Goal: Check status: Check status

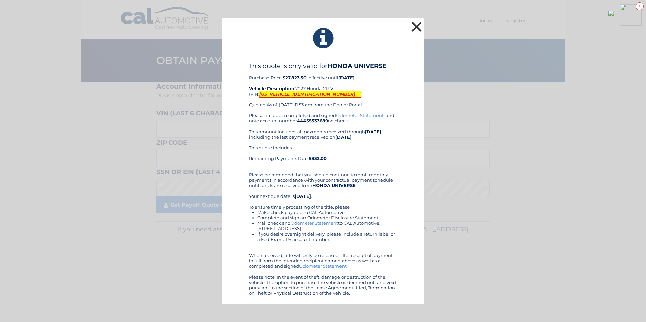
click at [415, 27] on button "×" at bounding box center [416, 26] width 13 height 13
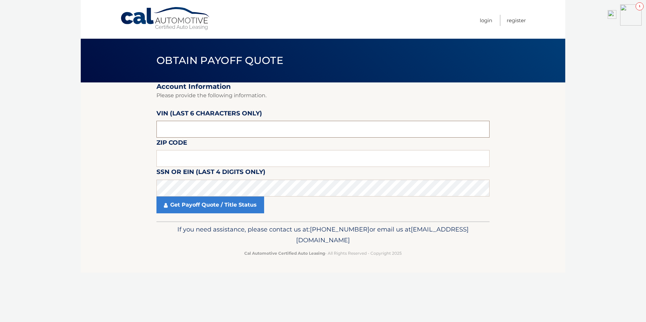
click at [169, 125] on input "text" at bounding box center [322, 129] width 333 height 17
type input "668949"
click at [176, 155] on input "text" at bounding box center [322, 158] width 333 height 17
type input "08724"
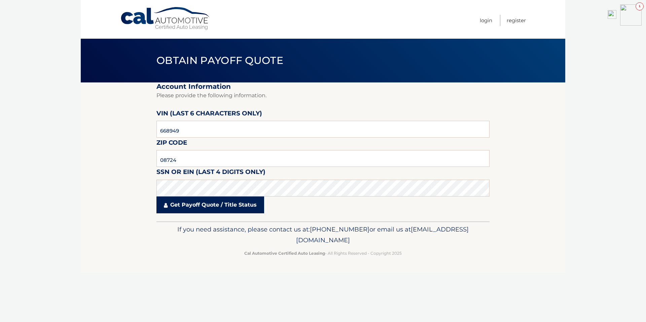
click at [192, 204] on link "Get Payoff Quote / Title Status" at bounding box center [210, 204] width 108 height 17
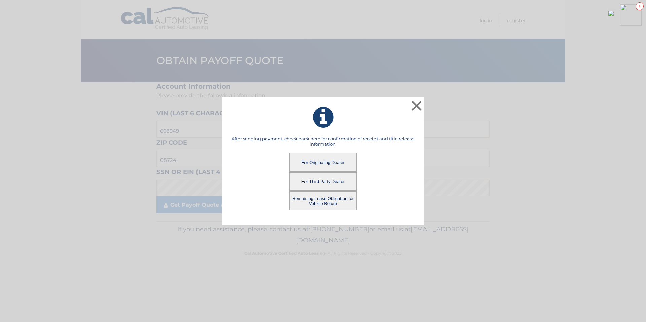
click at [313, 199] on button "Remaining Lease Obligation for Vehicle Return" at bounding box center [322, 200] width 67 height 19
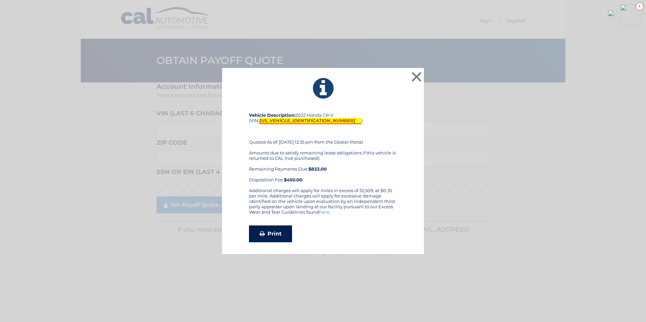
click at [284, 235] on link "Print" at bounding box center [270, 233] width 43 height 17
